Goal: Task Accomplishment & Management: Manage account settings

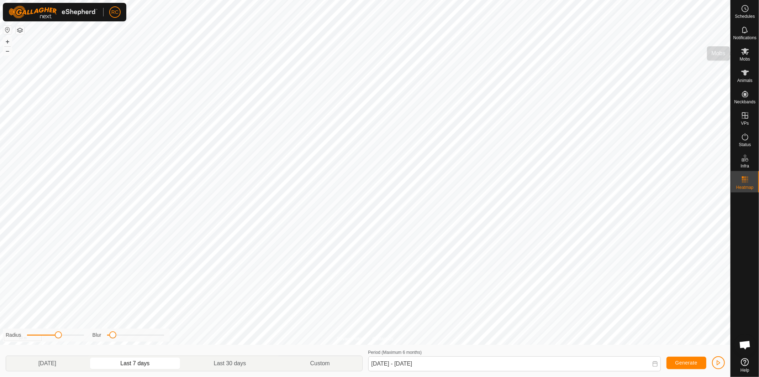
click at [746, 54] on icon at bounding box center [745, 51] width 9 height 9
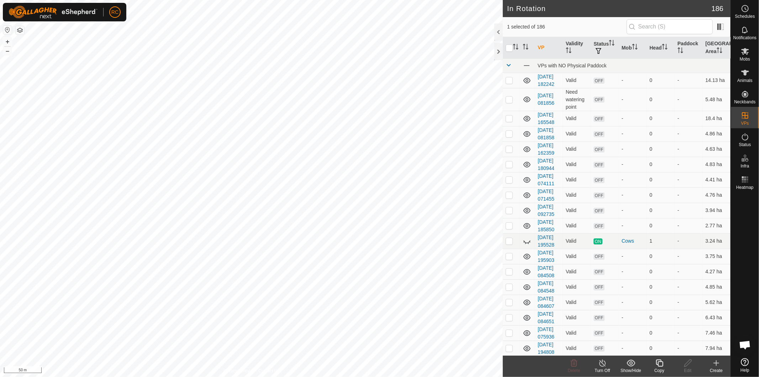
click at [660, 365] on icon at bounding box center [659, 362] width 9 height 9
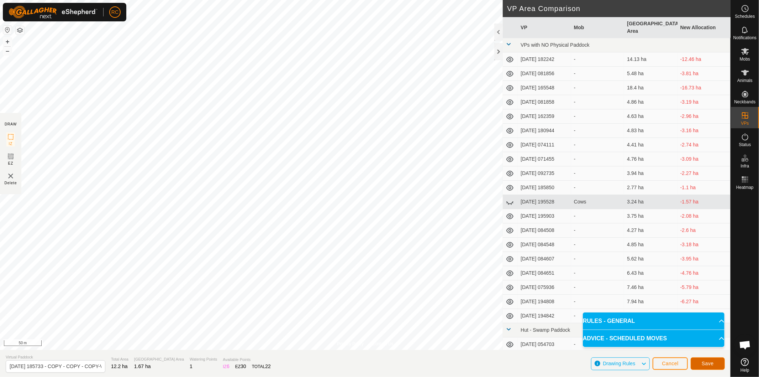
click at [705, 364] on span "Save" at bounding box center [708, 363] width 12 height 6
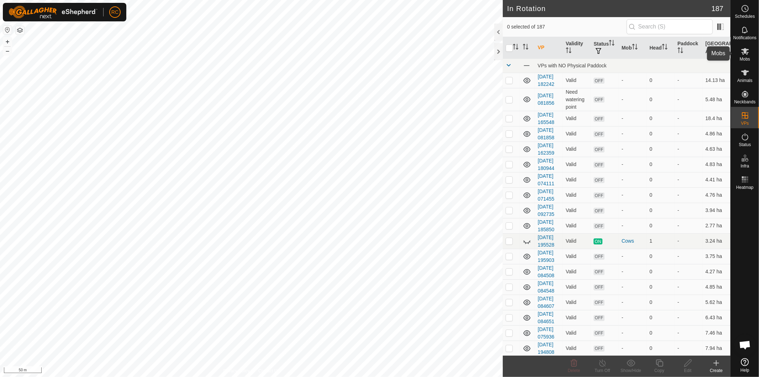
click at [740, 57] on span "Mobs" at bounding box center [745, 59] width 10 height 4
checkbox input "false"
checkbox input "true"
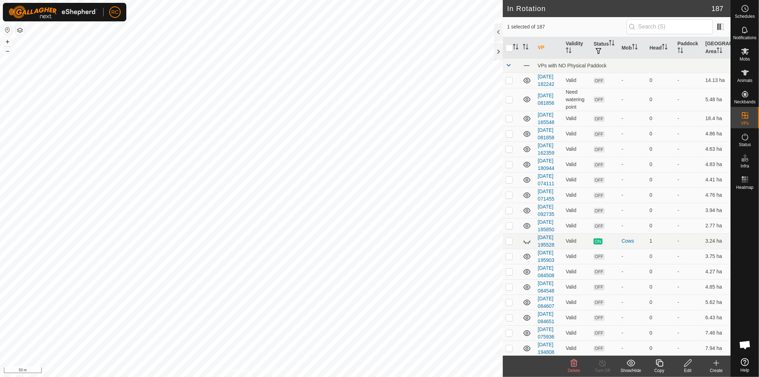
checkbox input "true"
checkbox input "false"
click at [658, 362] on icon at bounding box center [659, 362] width 7 height 7
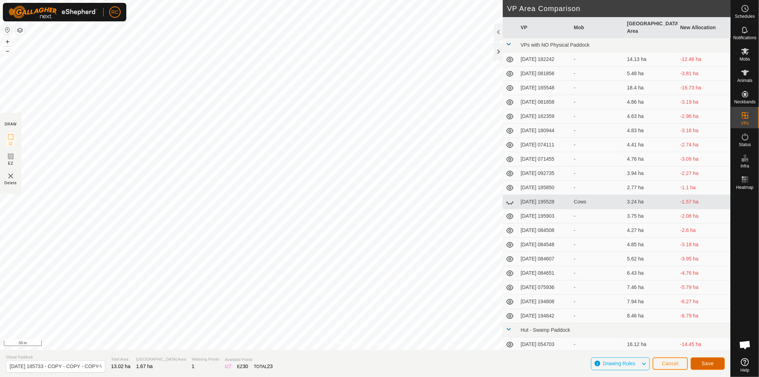
click at [713, 361] on span "Save" at bounding box center [708, 363] width 12 height 6
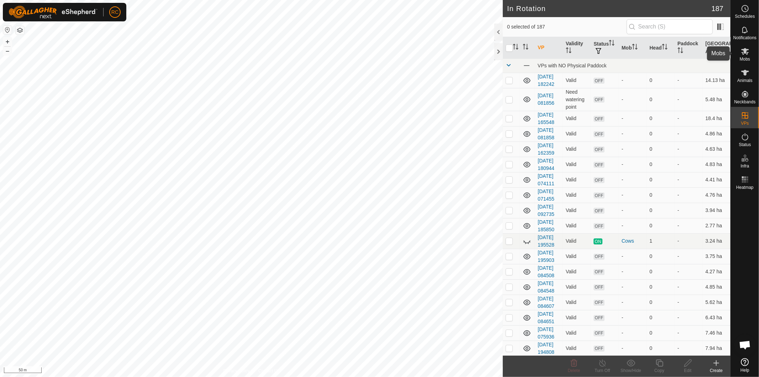
drag, startPoint x: 744, startPoint y: 51, endPoint x: 740, endPoint y: 54, distance: 4.8
click at [744, 52] on icon at bounding box center [745, 51] width 9 height 9
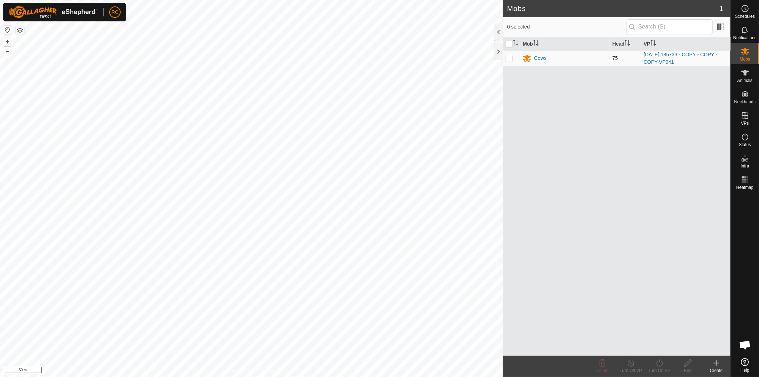
click at [510, 57] on p-checkbox at bounding box center [509, 58] width 7 height 6
checkbox input "true"
click at [663, 370] on div "Turn On VP" at bounding box center [659, 370] width 28 height 6
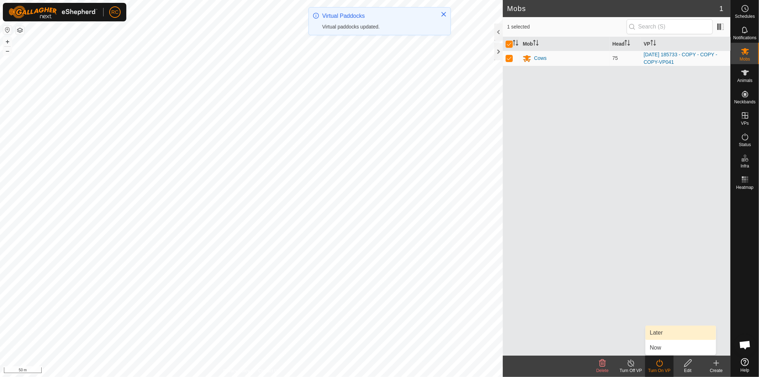
click at [657, 328] on link "Later" at bounding box center [681, 332] width 70 height 14
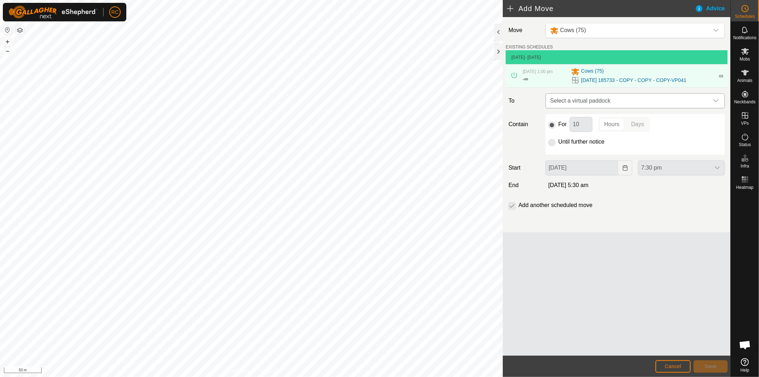
click at [601, 100] on span "Select a virtual paddock" at bounding box center [628, 101] width 162 height 14
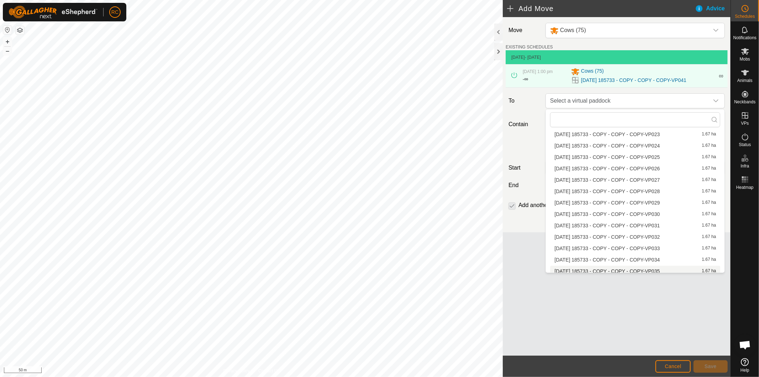
scroll to position [715, 0]
click at [639, 253] on li "[DATE] 185733 - COPY - COPY - COPY-VP042 1.67 ha" at bounding box center [635, 257] width 170 height 11
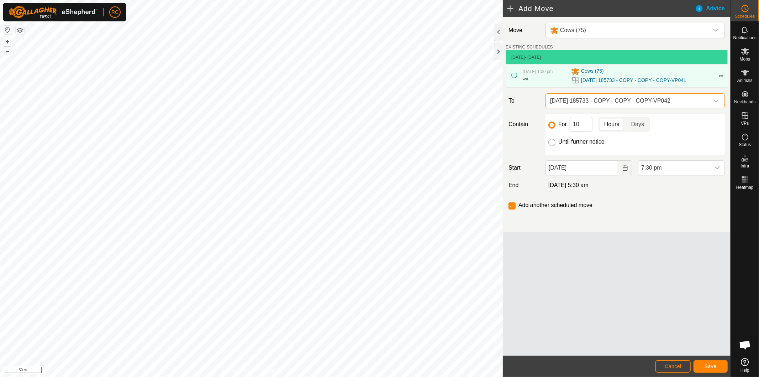
click at [552, 145] on input "Until further notice" at bounding box center [551, 142] width 7 height 7
radio input "true"
checkbox input "false"
click at [585, 167] on input "[DATE]" at bounding box center [582, 167] width 73 height 15
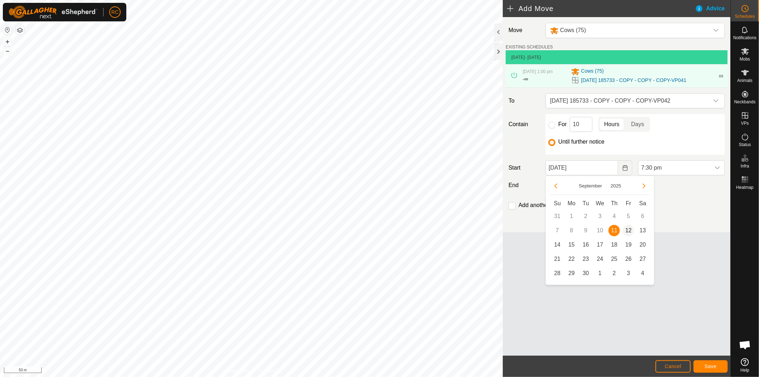
click at [625, 229] on span "12" at bounding box center [628, 230] width 11 height 11
type input "[DATE]"
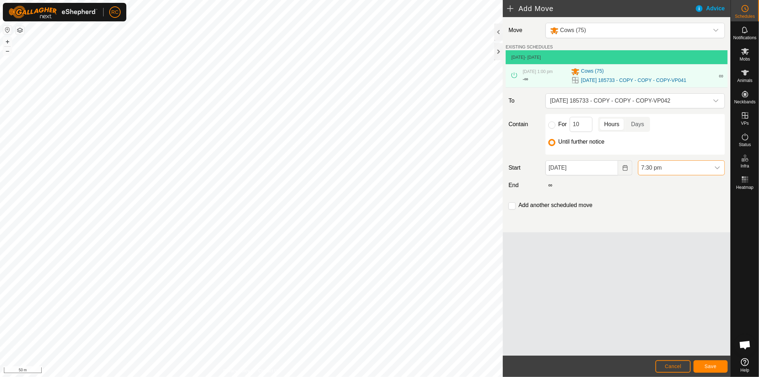
click at [687, 166] on span "7:30 pm" at bounding box center [675, 168] width 72 height 14
click at [674, 212] on li "4:00 am" at bounding box center [682, 216] width 86 height 14
click at [514, 205] on input "checkbox" at bounding box center [512, 205] width 7 height 7
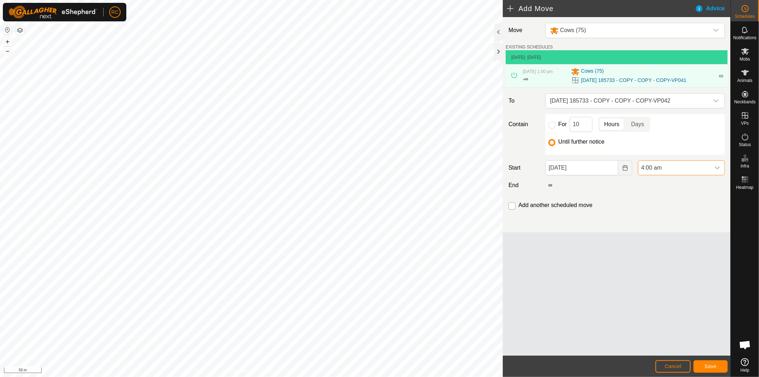
checkbox input "true"
click at [711, 365] on span "Save" at bounding box center [711, 366] width 12 height 6
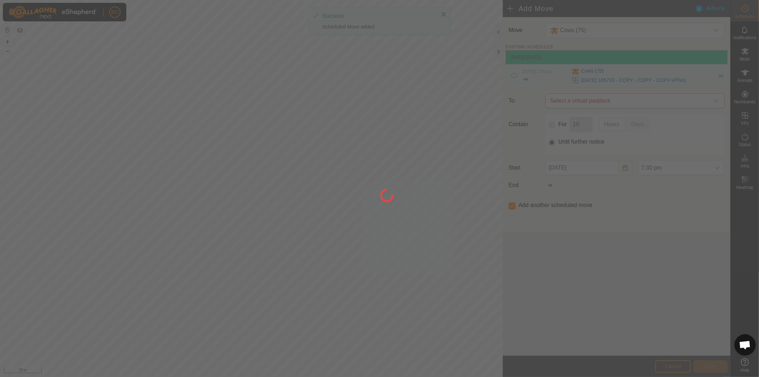
type input "[DATE]"
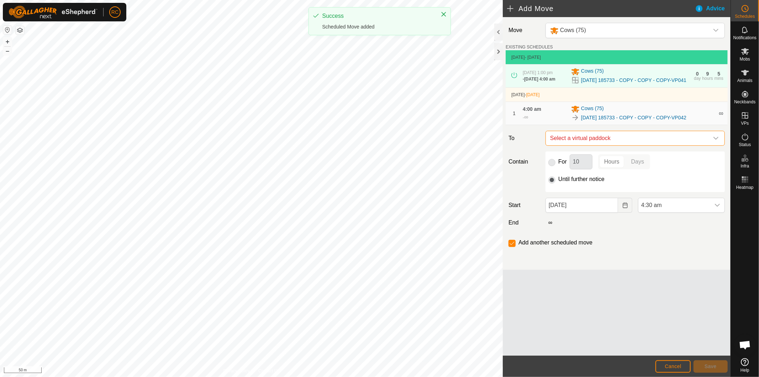
click at [628, 145] on span "Select a virtual paddock" at bounding box center [628, 138] width 162 height 14
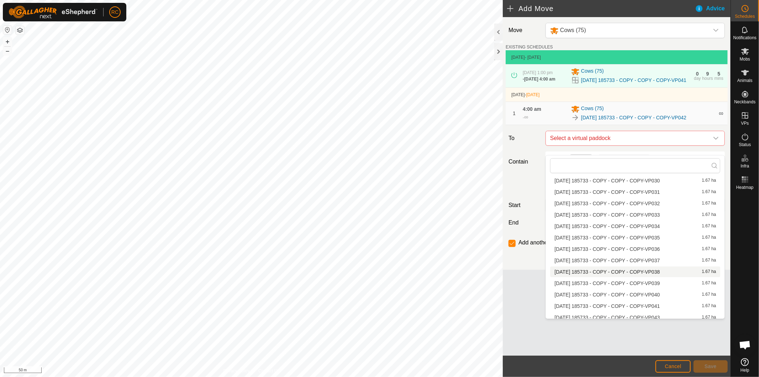
scroll to position [715, 0]
click at [637, 312] on li "[DATE] 185733 - COPY - COPY - COPY-VP043 1.67 ha" at bounding box center [635, 314] width 170 height 11
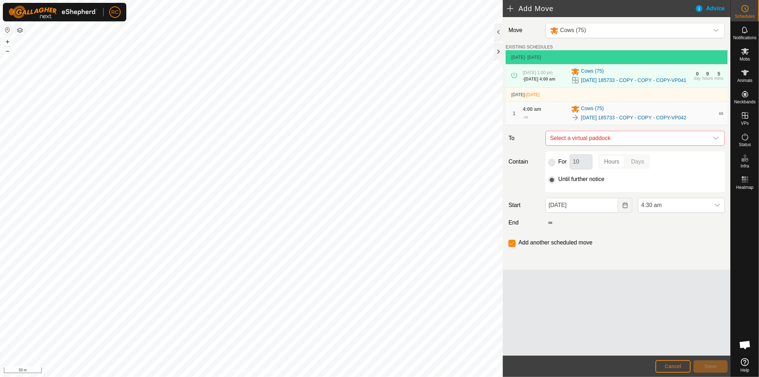
checkbox input "false"
click at [692, 212] on span "4:30 am" at bounding box center [675, 205] width 72 height 14
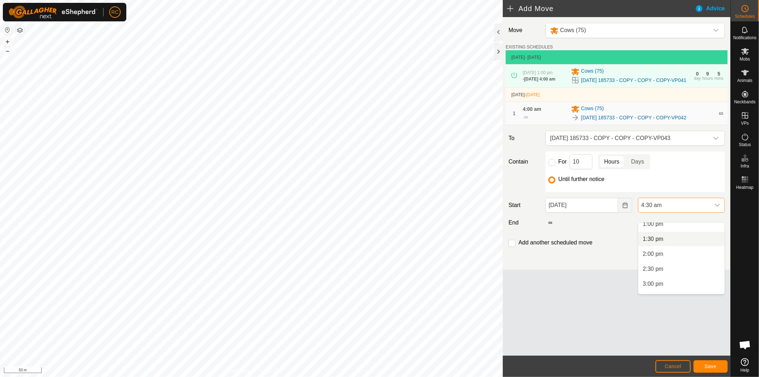
scroll to position [355, 0]
click at [685, 260] on li "1:00 pm" at bounding box center [682, 263] width 86 height 14
click at [721, 368] on button "Save" at bounding box center [711, 366] width 34 height 12
